Goal: Find specific page/section

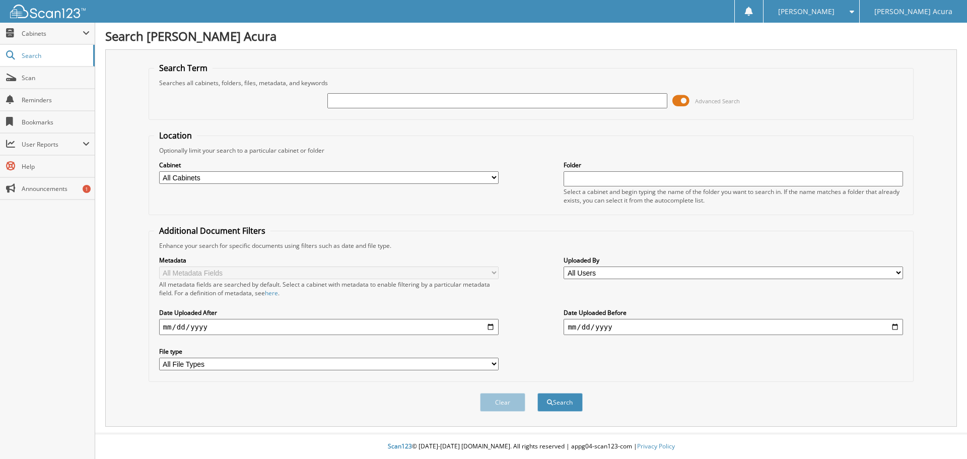
click at [538, 393] on button "Search" at bounding box center [560, 402] width 45 height 19
click at [383, 97] on input "text" at bounding box center [497, 100] width 340 height 15
type input "N14252A"
click at [538, 393] on button "Search" at bounding box center [560, 402] width 45 height 19
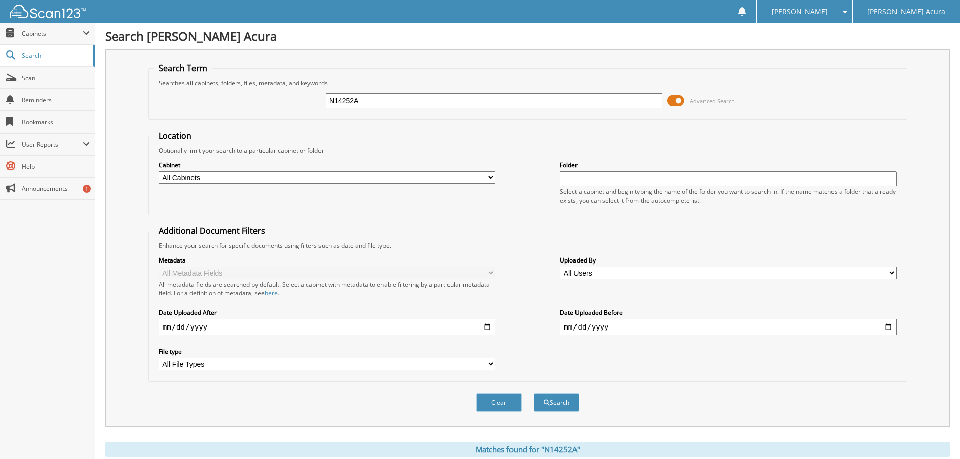
click at [383, 97] on input "N14252A" at bounding box center [493, 100] width 337 height 15
click at [534, 393] on button "Search" at bounding box center [556, 402] width 45 height 19
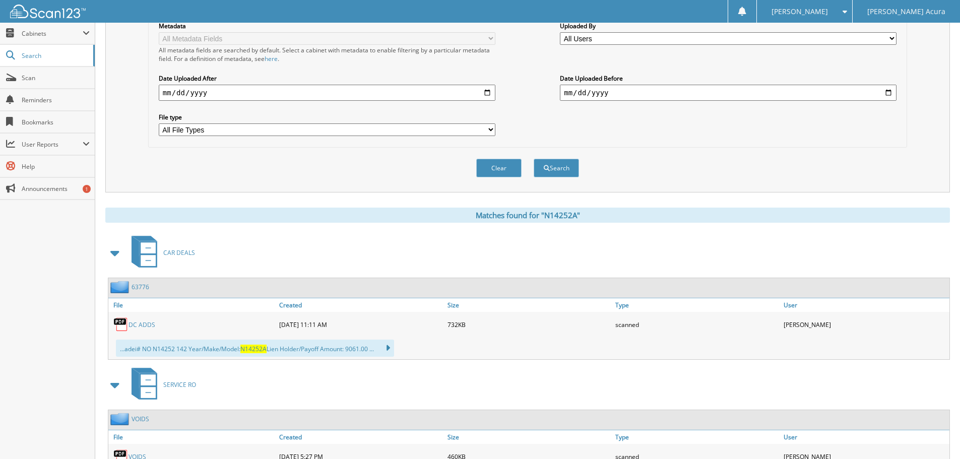
scroll to position [252, 0]
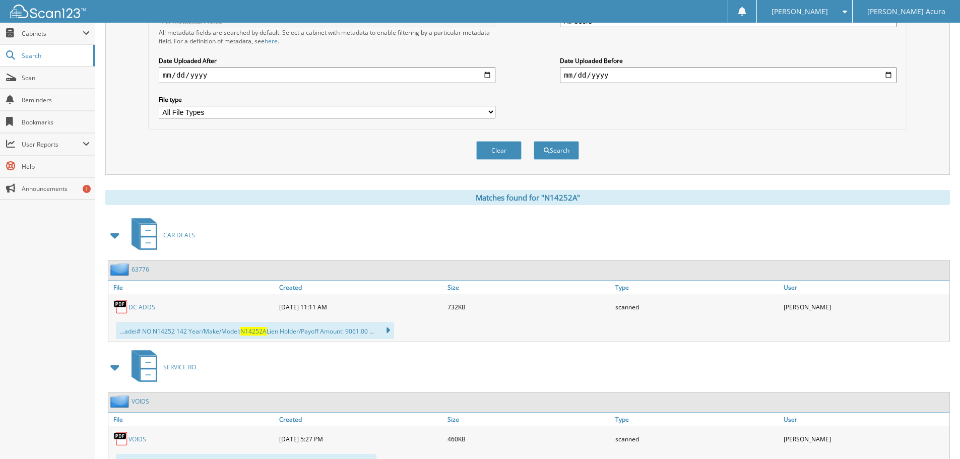
click at [143, 307] on link "DC ADDS" at bounding box center [141, 307] width 27 height 9
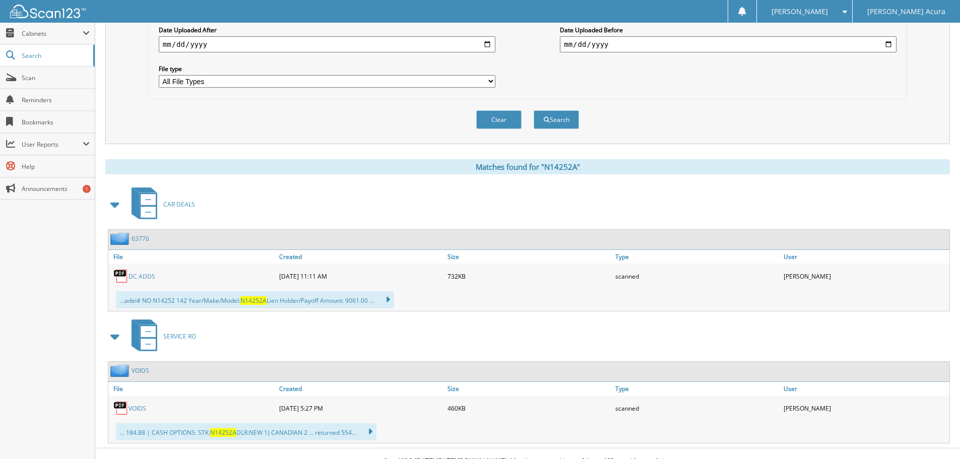
scroll to position [298, 0]
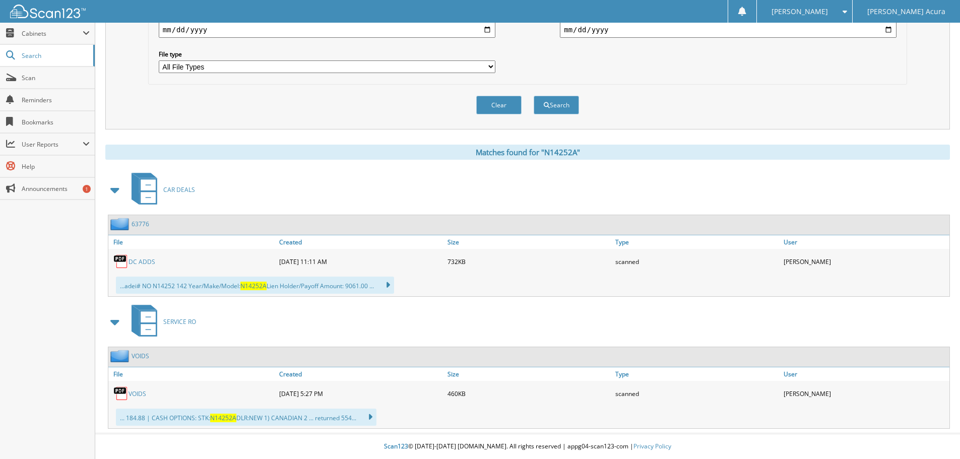
click at [237, 202] on div "CAR DEALS" at bounding box center [527, 190] width 844 height 40
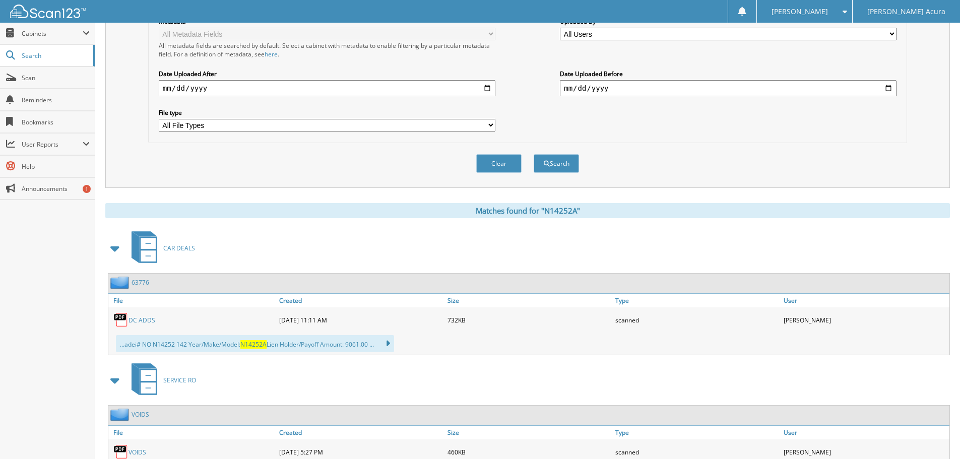
scroll to position [252, 0]
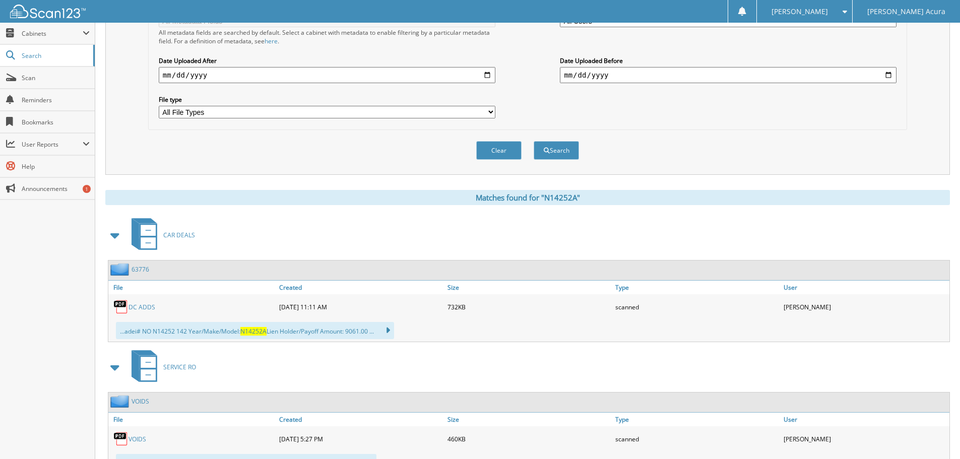
click at [144, 303] on link "DC ADDS" at bounding box center [141, 307] width 27 height 9
click at [142, 302] on div "DC ADDS" at bounding box center [192, 307] width 168 height 20
click at [142, 309] on link "DC ADDS" at bounding box center [141, 307] width 27 height 9
